Goal: Find specific page/section: Find specific page/section

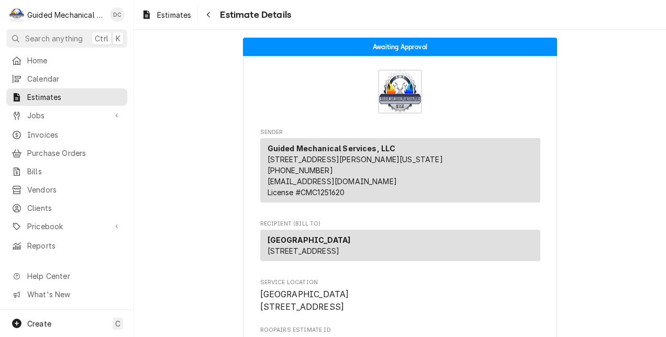
scroll to position [605, 0]
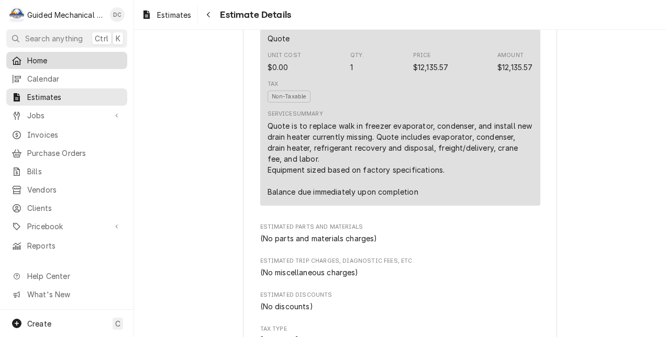
click at [67, 55] on span "Home" at bounding box center [74, 60] width 95 height 11
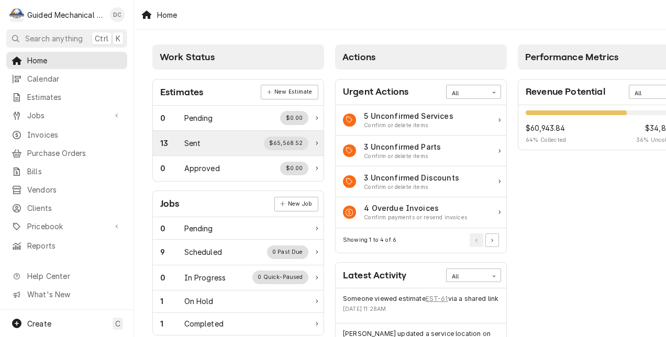
click at [199, 151] on div "13 Sent $65,568.52" at bounding box center [238, 143] width 171 height 25
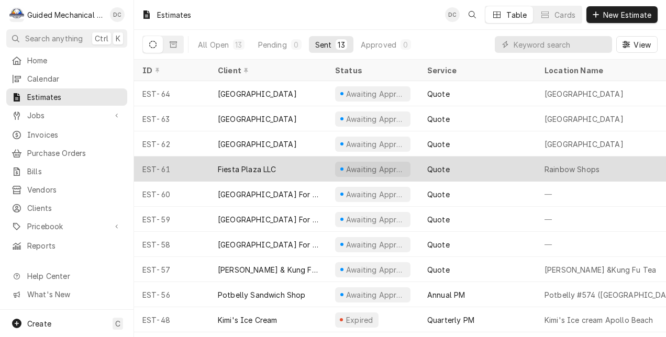
click at [254, 164] on div "Fiesta Plaza LLC" at bounding box center [247, 169] width 59 height 11
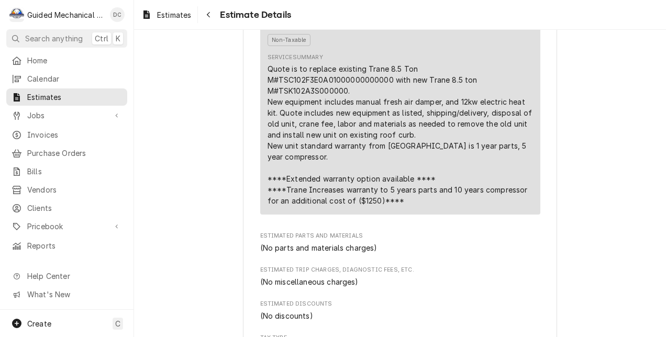
scroll to position [710, 0]
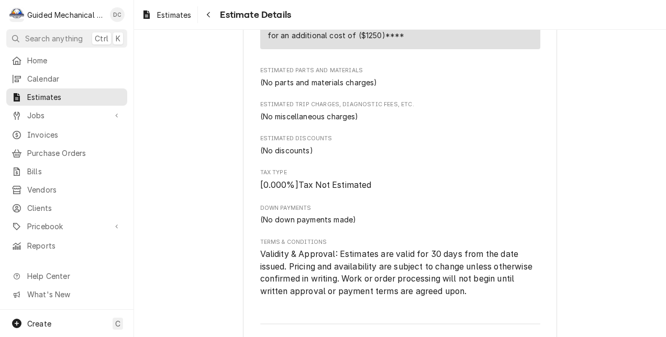
click at [445, 272] on span "Validity & Approval: Estimates are valid for 30 days from the date issued. Pric…" at bounding box center [397, 272] width 275 height 47
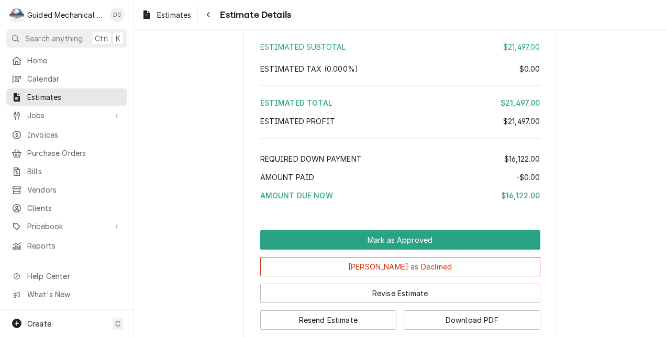
click at [472, 115] on div "Estimated Subtotal $21,497.00 Estimated Tax ( 0.000% ) $0.00 Estimated Total $2…" at bounding box center [400, 117] width 280 height 183
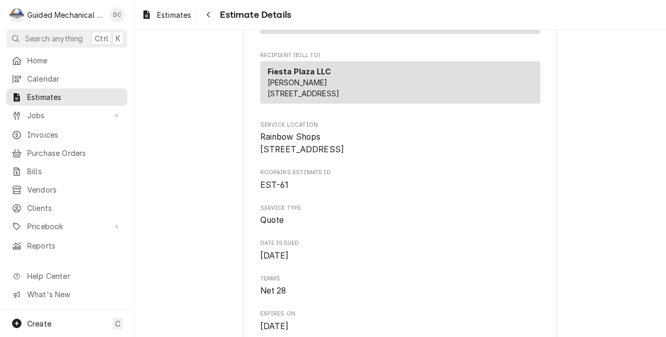
scroll to position [0, 0]
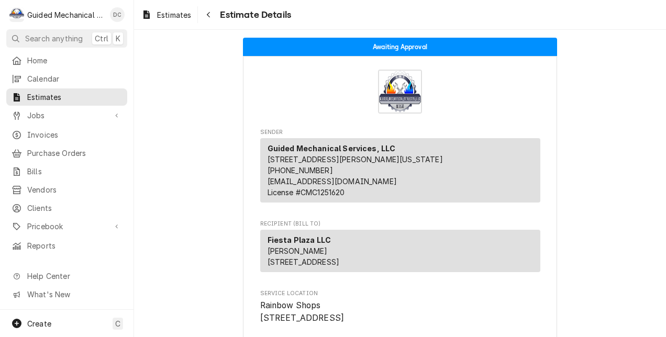
click at [302, 259] on p "Fiesta Plaza LLC Richard 250 N Atlantic Ave Daytona Beach, FL 32118" at bounding box center [304, 251] width 72 height 33
click at [297, 245] on strong "Fiesta Plaza LLC" at bounding box center [300, 240] width 64 height 9
click at [50, 207] on div "Clients" at bounding box center [66, 208] width 117 height 13
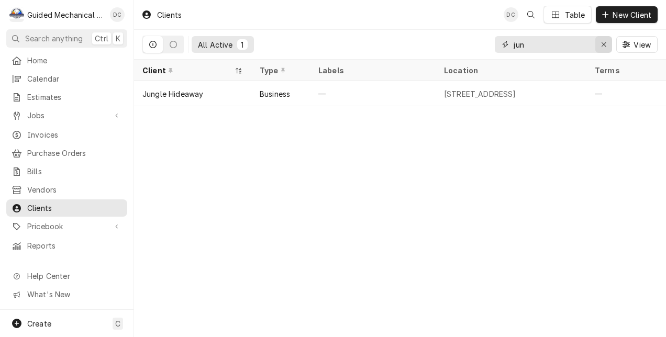
click at [606, 45] on icon "Erase input" at bounding box center [604, 44] width 6 height 7
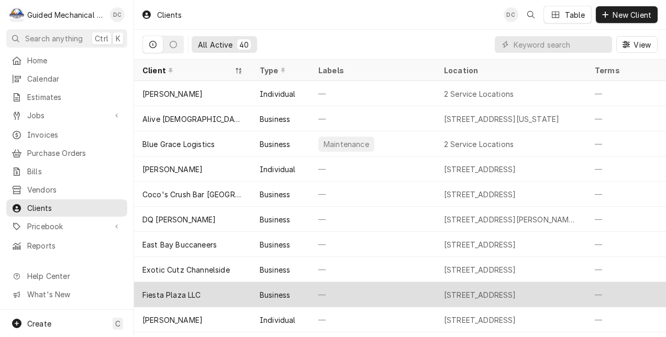
click at [229, 296] on div "Fiesta Plaza LLC" at bounding box center [192, 294] width 117 height 25
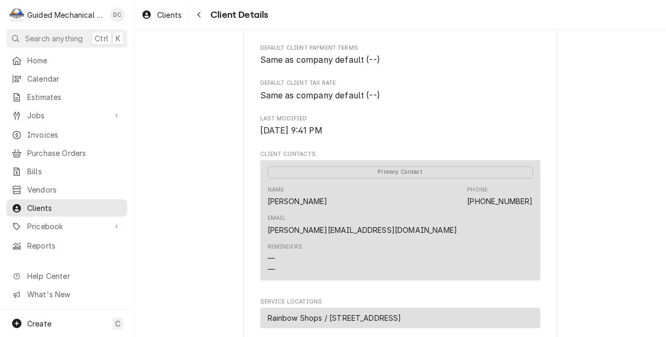
scroll to position [235, 0]
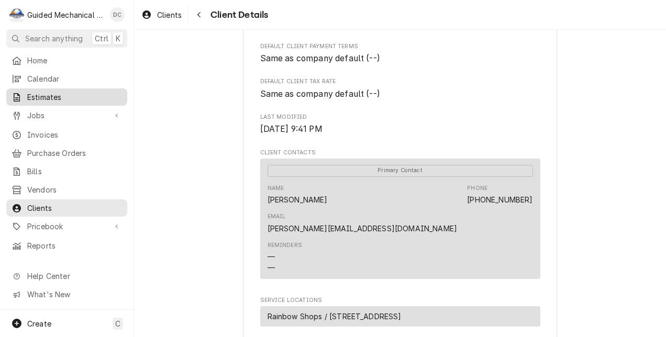
click at [70, 92] on span "Estimates" at bounding box center [74, 97] width 95 height 11
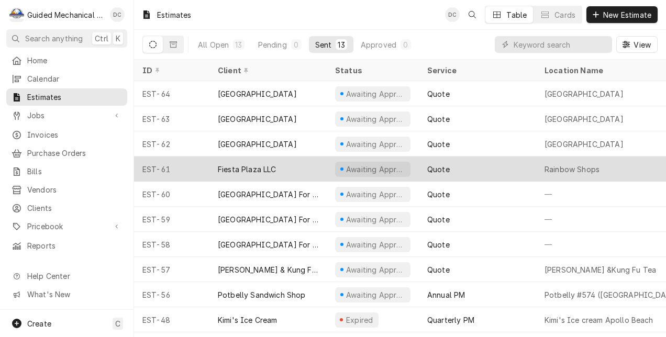
click at [309, 164] on div "Fiesta Plaza LLC" at bounding box center [268, 169] width 117 height 25
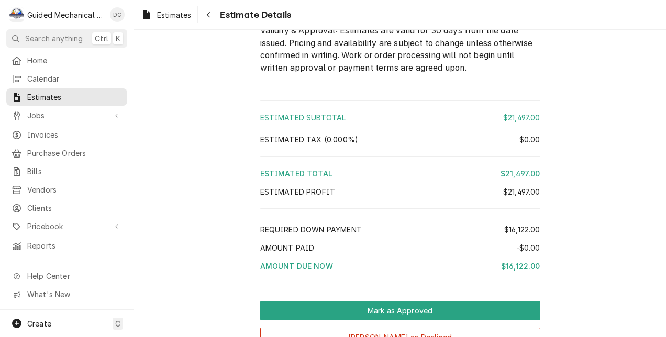
scroll to position [1101, 0]
